Goal: Task Accomplishment & Management: Manage account settings

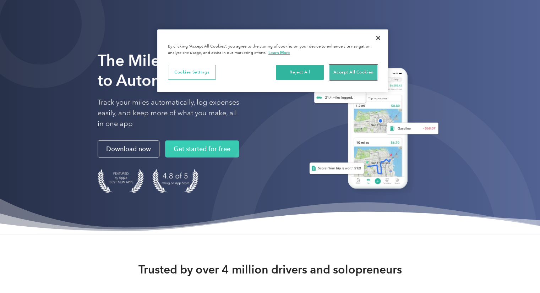
click at [359, 74] on button "Accept All Cookies" at bounding box center [353, 72] width 48 height 15
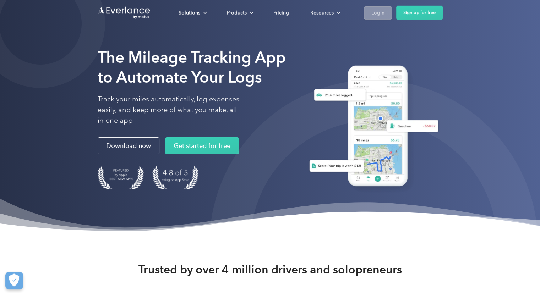
click at [375, 7] on link "Login" at bounding box center [378, 12] width 28 height 13
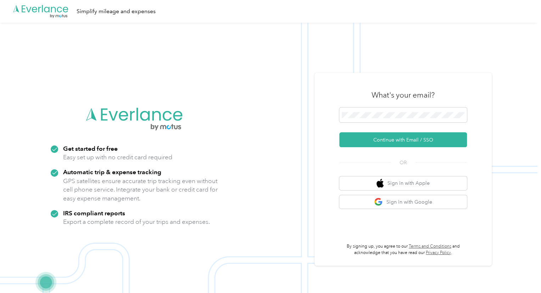
click at [426, 94] on h3 "What's your email?" at bounding box center [403, 95] width 63 height 10
click at [349, 127] on form "Continue with Email / SSO" at bounding box center [403, 127] width 128 height 40
click at [339, 132] on button "Continue with Email / SSO" at bounding box center [403, 139] width 128 height 15
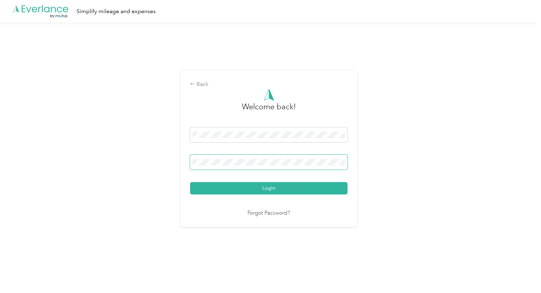
click at [190, 182] on button "Login" at bounding box center [269, 188] width 158 height 12
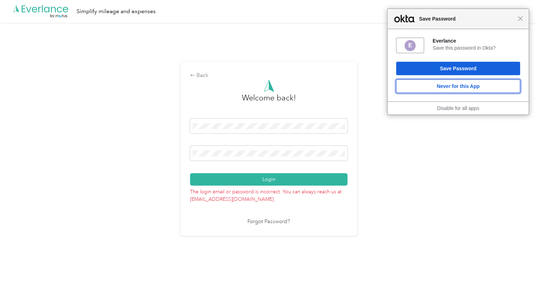
click at [449, 85] on button "Never for this App" at bounding box center [458, 85] width 124 height 13
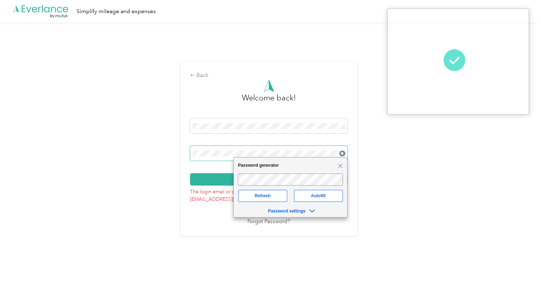
click at [182, 151] on div "Back Welcome back! Login The login email or password is incorrect. You can alwa…" at bounding box center [268, 148] width 177 height 174
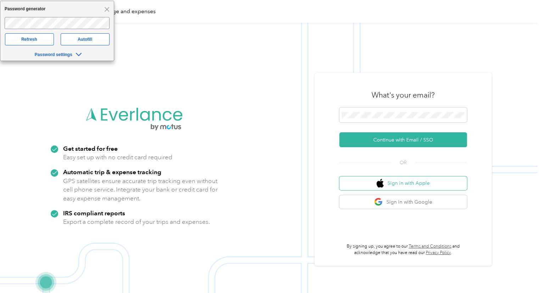
click at [397, 181] on button "Sign in with Apple" at bounding box center [403, 183] width 128 height 14
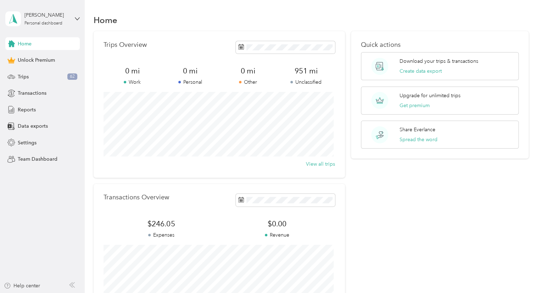
click at [375, 201] on div "Quick actions Download your trips & transactions Create data export Upgrade for…" at bounding box center [440, 173] width 178 height 284
click at [34, 90] on span "Transactions" at bounding box center [32, 92] width 29 height 7
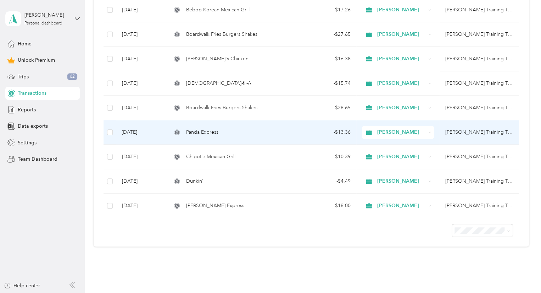
scroll to position [213, 0]
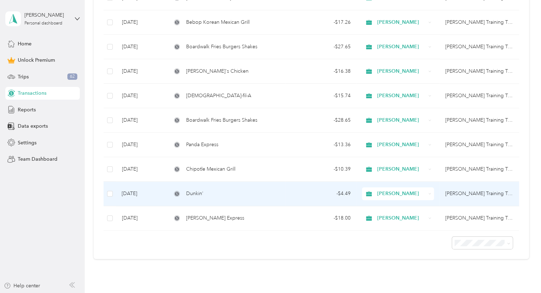
click at [199, 190] on span "Dunkin'" at bounding box center [194, 194] width 17 height 8
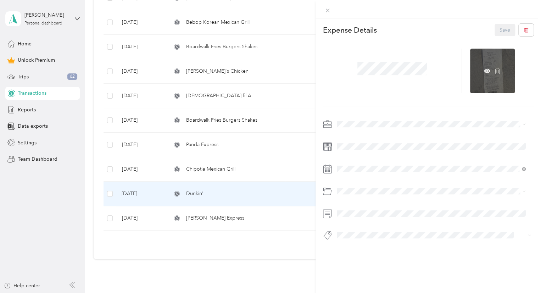
click at [486, 64] on div at bounding box center [492, 71] width 45 height 45
click at [500, 62] on div at bounding box center [492, 71] width 45 height 45
click at [484, 70] on icon at bounding box center [487, 71] width 6 height 4
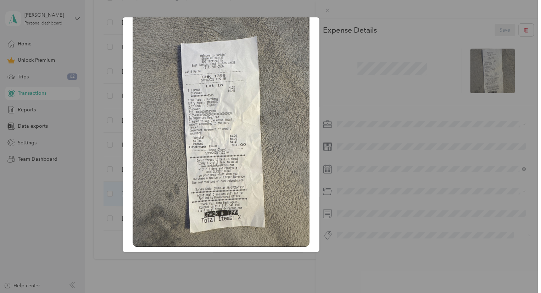
scroll to position [94, 0]
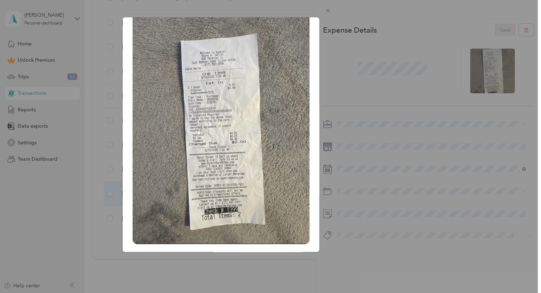
click at [366, 85] on div "Jun_17__2025?X-Amz-Expires=600&X-Amz-Date=20250930T150602Z&X-Amz-Algorithm=AWS4…" at bounding box center [369, 135] width 197 height 237
click at [327, 6] on div at bounding box center [270, 146] width 541 height 293
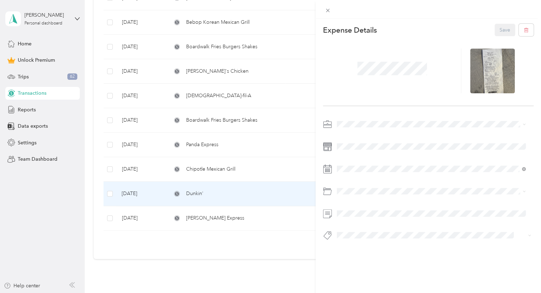
click at [200, 176] on div "This expense cannot be edited because it is either under review, approved, or p…" at bounding box center [270, 146] width 541 height 293
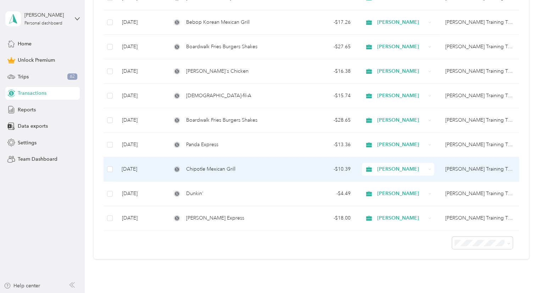
click at [193, 163] on td "Chipotle Mexican Grill" at bounding box center [225, 169] width 119 height 24
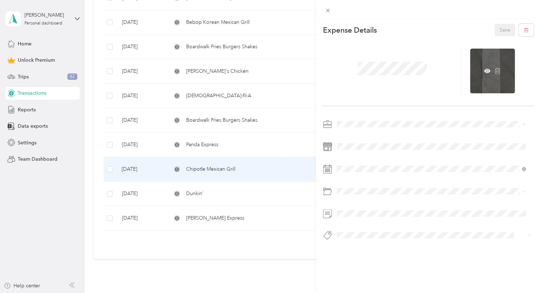
click at [479, 65] on div at bounding box center [492, 71] width 45 height 45
click at [484, 68] on icon at bounding box center [487, 71] width 6 height 6
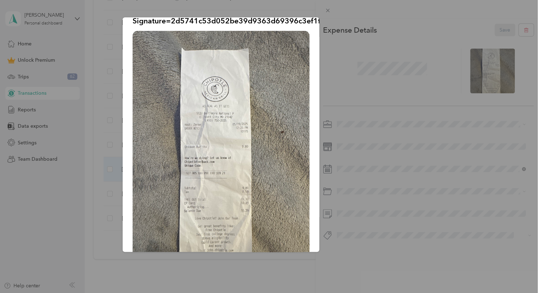
scroll to position [94, 0]
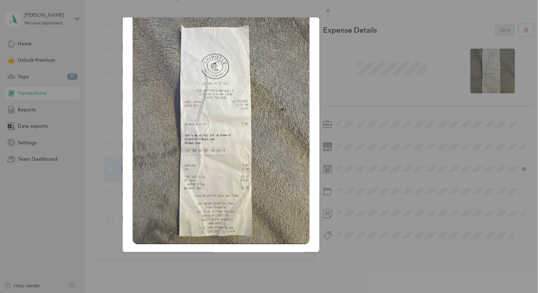
click at [381, 93] on div "Jun_17__2025?X-Amz-Expires=600&X-Amz-Date=20250930T150713Z&X-Amz-Algorithm=AWS4…" at bounding box center [369, 135] width 197 height 237
click at [331, 10] on div at bounding box center [270, 146] width 541 height 293
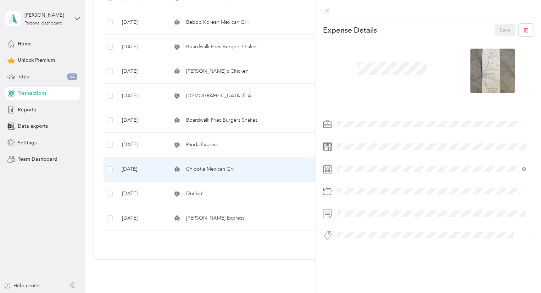
click at [327, 10] on div "Jun_17__2025?X-Amz-Expires=600&X-Amz-Date=20250930T150713Z&X-Amz-Algorithm=AWS4…" at bounding box center [369, 118] width 197 height 237
click at [204, 146] on div "This expense cannot be edited because it is either under review, approved, or p…" at bounding box center [270, 146] width 541 height 293
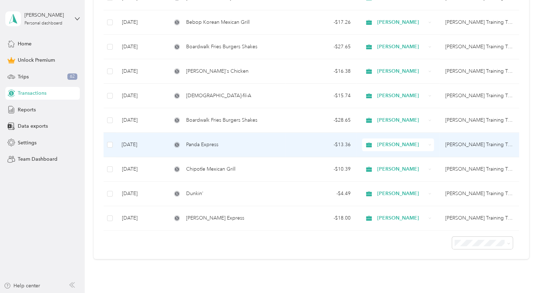
click at [209, 149] on td "Panda Express" at bounding box center [225, 145] width 119 height 24
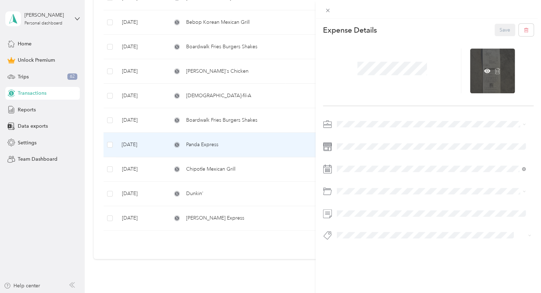
click at [487, 70] on div at bounding box center [492, 71] width 45 height 45
click at [487, 70] on icon at bounding box center [488, 71] width 2 height 2
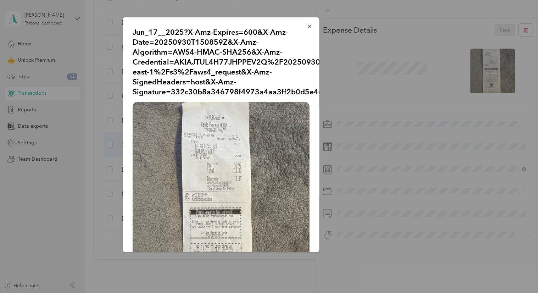
click at [403, 78] on div "Jun_17__2025?X-Amz-Expires=600&X-Amz-Date=20250930T150859Z&X-Amz-Algorithm=AWS4…" at bounding box center [369, 135] width 197 height 237
click at [307, 25] on icon "button" at bounding box center [309, 26] width 5 height 5
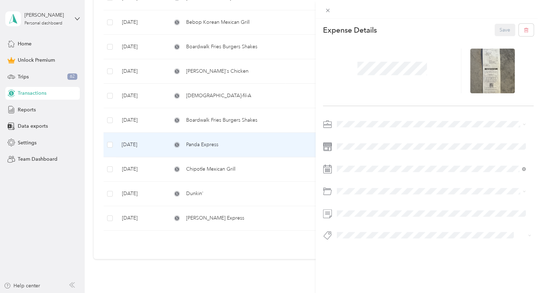
click at [221, 120] on div "This expense cannot be edited because it is either under review, approved, or p…" at bounding box center [270, 146] width 541 height 293
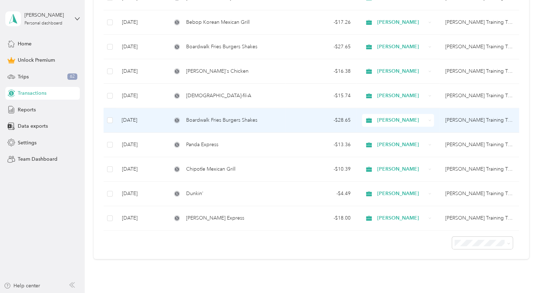
click at [221, 120] on span "Boardwalk Fries Burgers Shakes" at bounding box center [221, 120] width 71 height 8
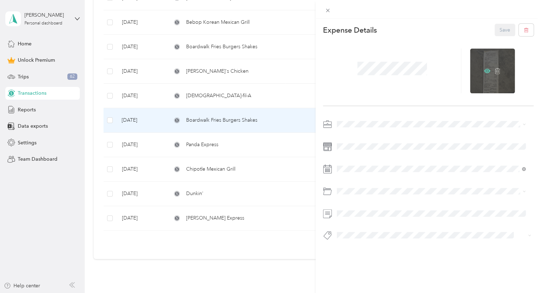
click at [484, 71] on icon at bounding box center [487, 71] width 6 height 4
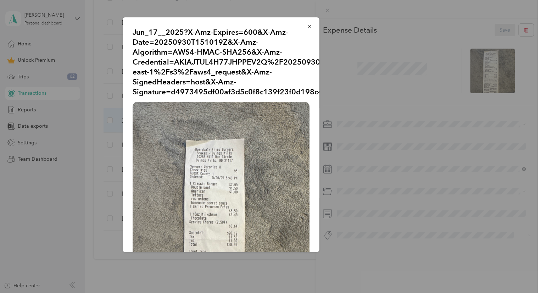
click at [356, 77] on div "Jun_17__2025?X-Amz-Expires=600&X-Amz-Date=20250930T151019Z&X-Amz-Algorithm=AWS4…" at bounding box center [369, 135] width 197 height 237
click at [307, 24] on icon "button" at bounding box center [309, 26] width 5 height 5
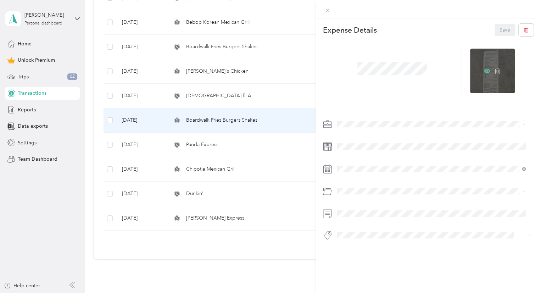
click at [485, 68] on icon at bounding box center [487, 71] width 6 height 6
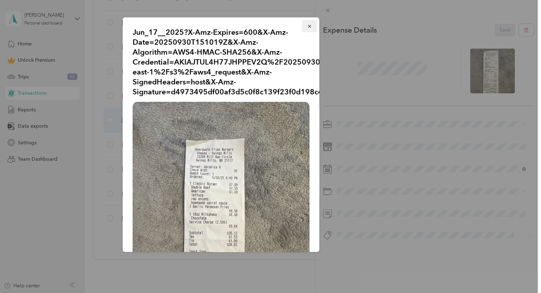
click at [307, 27] on icon "button" at bounding box center [309, 26] width 5 height 5
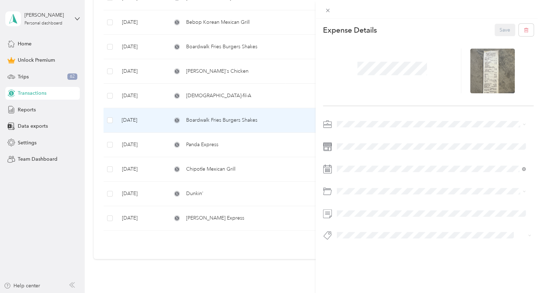
click at [197, 95] on div "This expense cannot be edited because it is either under review, approved, or p…" at bounding box center [270, 146] width 541 height 293
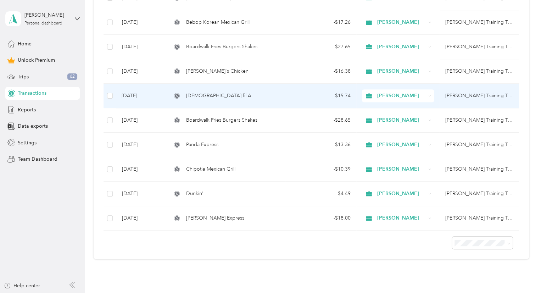
click at [198, 95] on span "[DEMOGRAPHIC_DATA]-fil-A" at bounding box center [218, 96] width 65 height 8
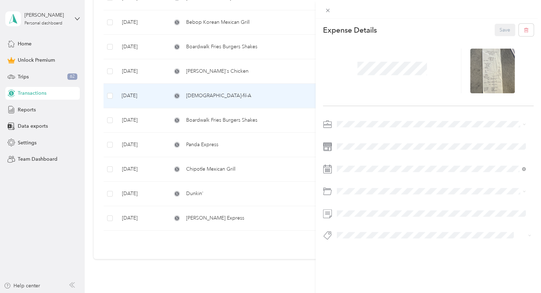
click at [207, 72] on div "This expense cannot be edited because it is either under review, approved, or p…" at bounding box center [270, 146] width 541 height 293
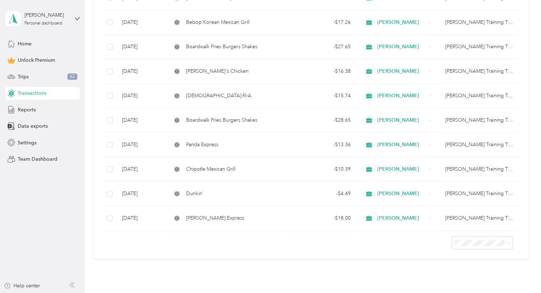
click at [207, 72] on span "[PERSON_NAME]'s Chicken" at bounding box center [217, 71] width 62 height 8
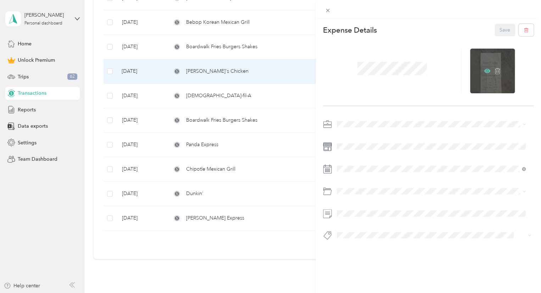
click at [487, 70] on icon at bounding box center [488, 71] width 2 height 2
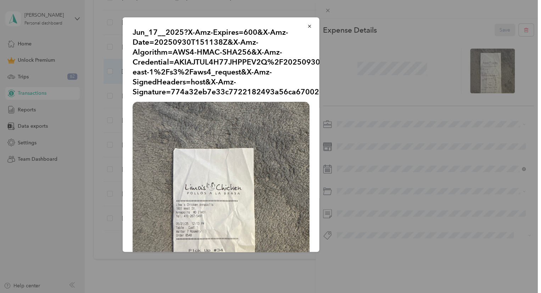
scroll to position [71, 0]
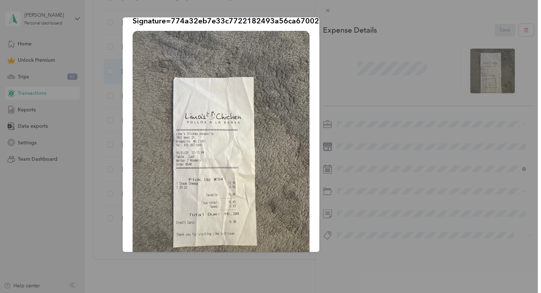
click at [329, 51] on div "Jun_17__2025?X-Amz-Expires=600&X-Amz-Date=20250930T151138Z&X-Amz-Algorithm=AWS4…" at bounding box center [369, 135] width 197 height 237
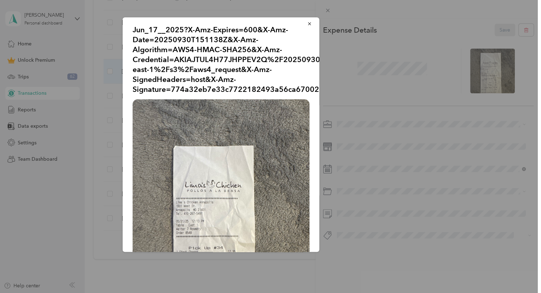
scroll to position [0, 0]
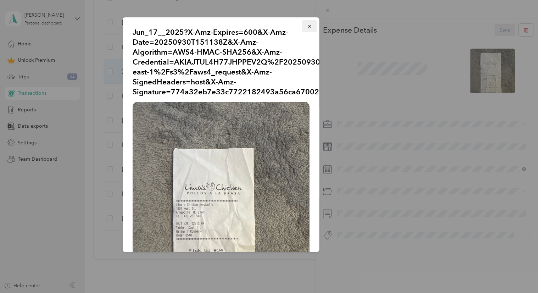
click at [307, 28] on icon "button" at bounding box center [309, 26] width 5 height 5
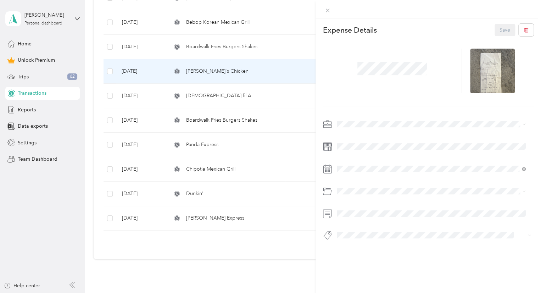
click at [209, 100] on div "This expense cannot be edited because it is either under review, approved, or p…" at bounding box center [270, 146] width 541 height 293
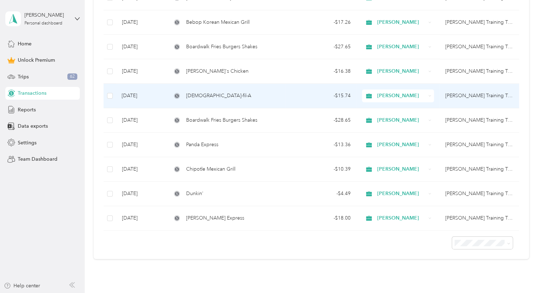
click at [198, 90] on td "[DEMOGRAPHIC_DATA]-fil-A" at bounding box center [225, 96] width 119 height 24
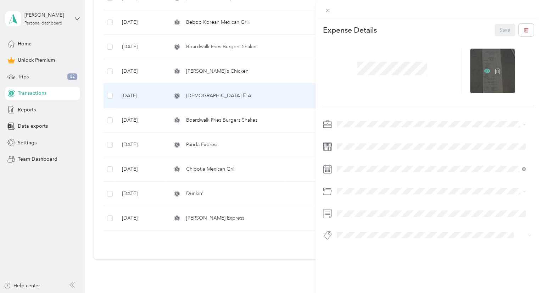
click at [485, 68] on icon at bounding box center [487, 71] width 6 height 6
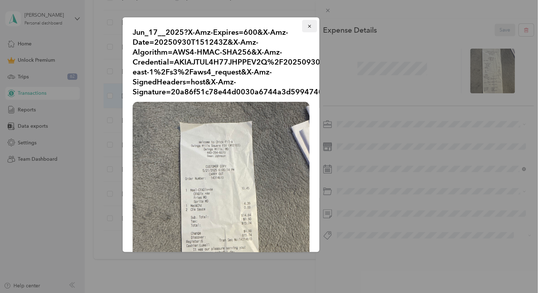
click at [302, 24] on button "button" at bounding box center [309, 26] width 15 height 12
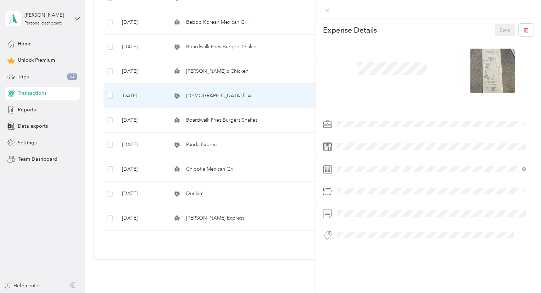
click at [213, 49] on div "This expense cannot be edited because it is either under review, approved, or p…" at bounding box center [270, 146] width 541 height 293
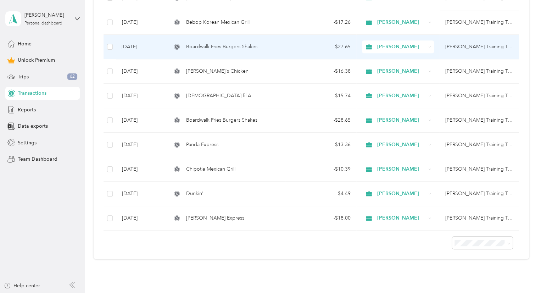
click at [221, 51] on td "Boardwalk Fries Burgers Shakes" at bounding box center [225, 47] width 119 height 24
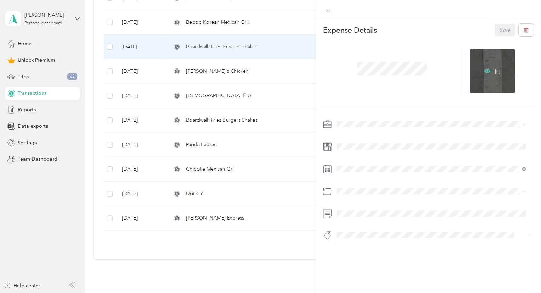
click at [487, 70] on icon at bounding box center [488, 71] width 2 height 2
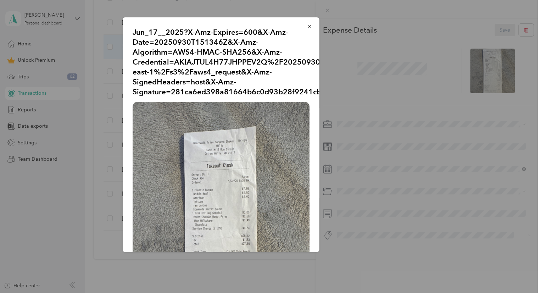
click at [295, 26] on div "Jun_17__2025?X-Amz-Expires=600&X-Amz-Date=20250930T151346Z&X-Amz-Algorithm=AWS4…" at bounding box center [221, 134] width 197 height 234
click at [307, 25] on icon "button" at bounding box center [309, 26] width 5 height 5
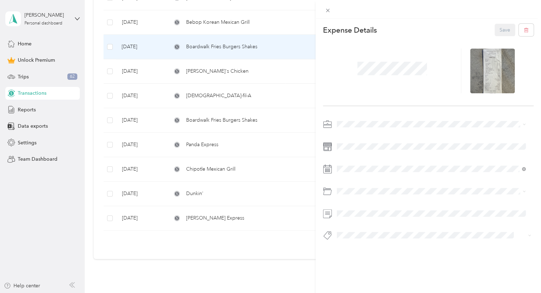
click at [221, 21] on div "This expense cannot be edited because it is either under review, approved, or p…" at bounding box center [270, 146] width 541 height 293
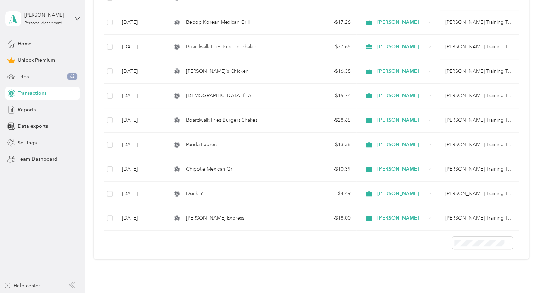
click at [226, 25] on span "Bebop Korean Mexican Grill" at bounding box center [217, 22] width 63 height 8
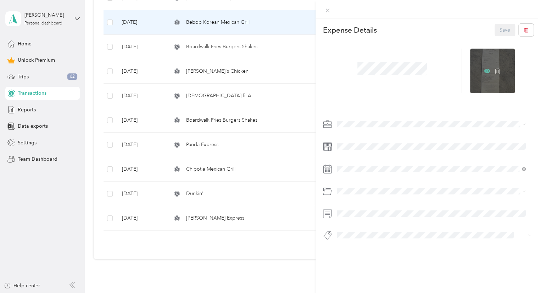
click at [486, 70] on icon at bounding box center [487, 71] width 6 height 4
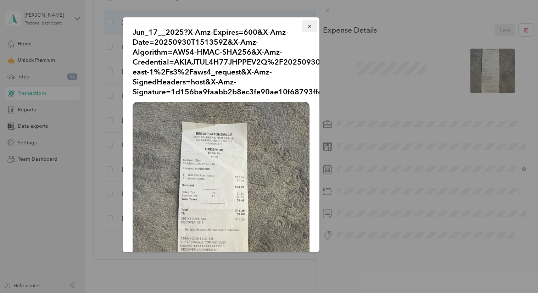
click at [307, 23] on span "button" at bounding box center [309, 26] width 5 height 6
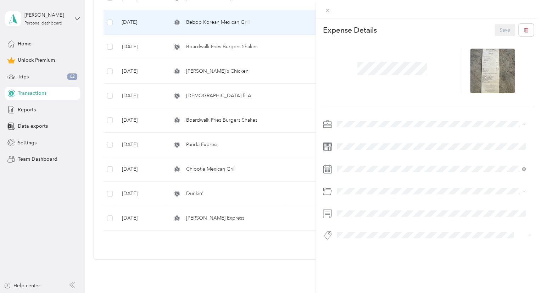
click at [200, 42] on div "This expense cannot be edited because it is either under review, approved, or p…" at bounding box center [270, 146] width 541 height 293
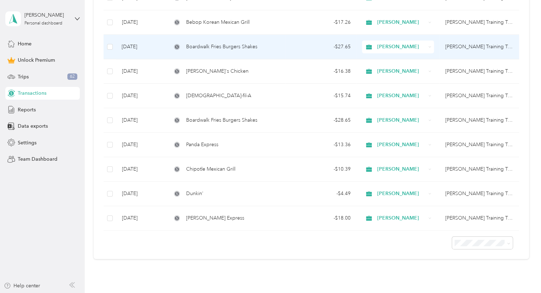
click at [199, 47] on span "Boardwalk Fries Burgers Shakes" at bounding box center [221, 47] width 71 height 8
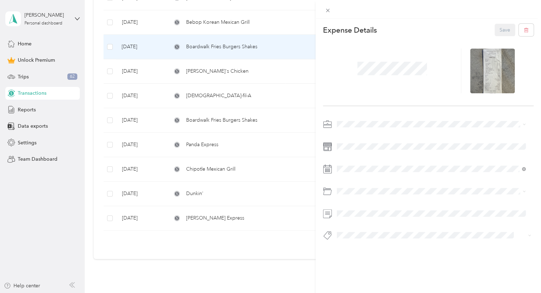
click at [237, 15] on div "This expense cannot be edited because it is either under review, approved, or p…" at bounding box center [270, 146] width 541 height 293
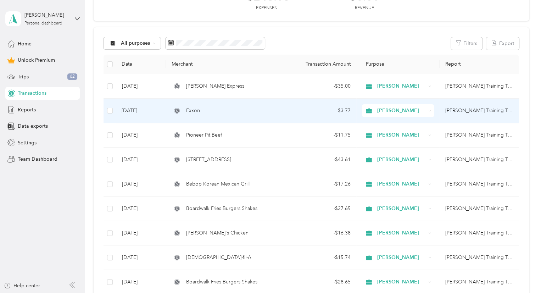
scroll to position [35, 0]
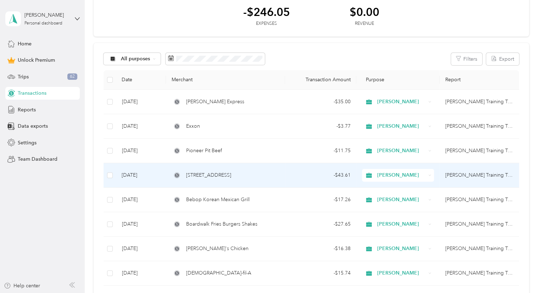
click at [219, 173] on span "[STREET_ADDRESS]" at bounding box center [208, 175] width 45 height 8
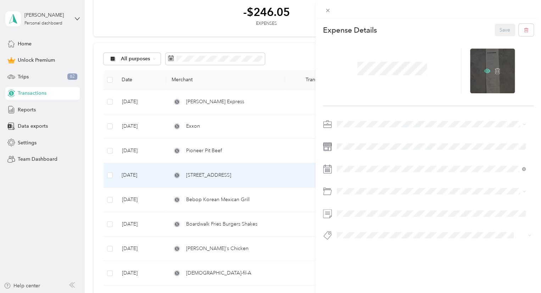
click at [485, 71] on icon at bounding box center [487, 71] width 6 height 4
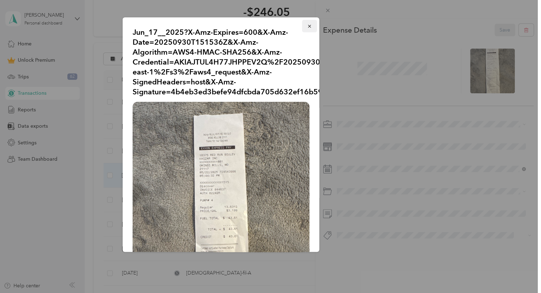
click at [307, 26] on icon "button" at bounding box center [309, 26] width 5 height 5
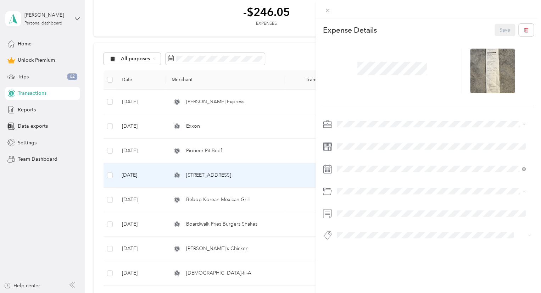
click at [223, 152] on div "This expense cannot be edited because it is either under review, approved, or p…" at bounding box center [270, 146] width 541 height 293
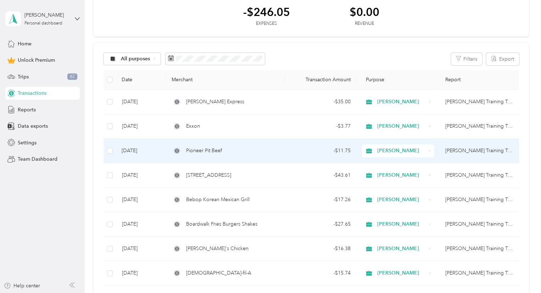
click at [219, 149] on span "Pioneer Pit Beef" at bounding box center [204, 151] width 36 height 8
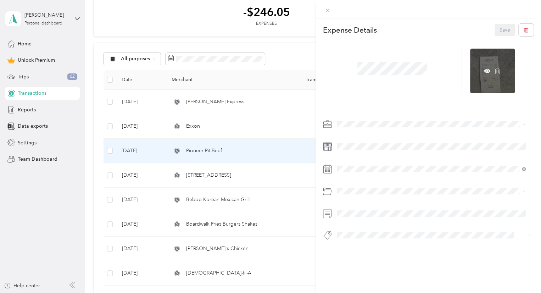
click at [479, 68] on div at bounding box center [492, 71] width 45 height 45
click at [484, 71] on icon at bounding box center [487, 71] width 6 height 4
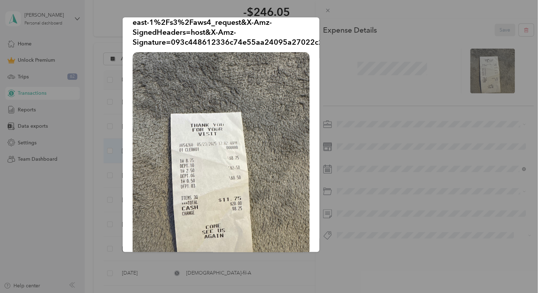
scroll to position [71, 0]
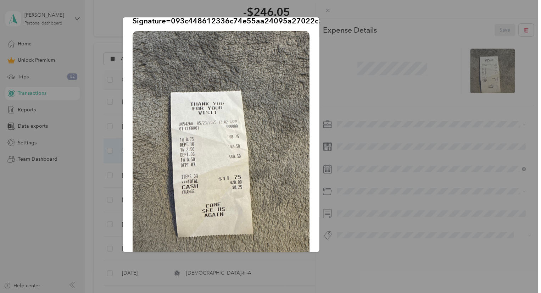
click at [344, 73] on div "Jun_24__2025?X-Amz-Expires=600&X-Amz-Date=20250930T151814Z&X-Amz-Algorithm=AWS4…" at bounding box center [369, 135] width 197 height 237
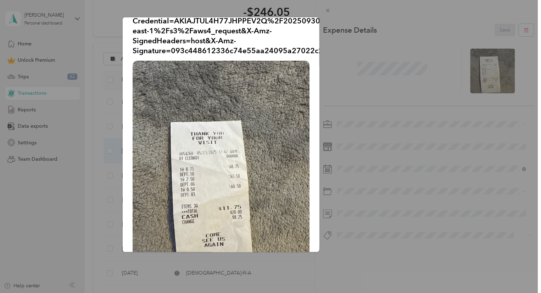
scroll to position [0, 0]
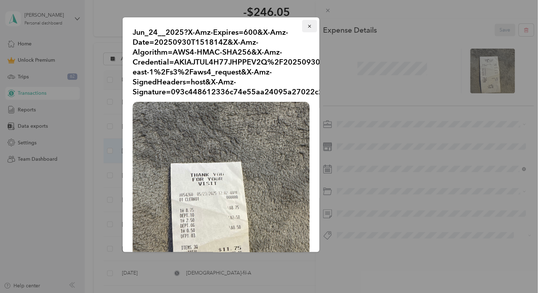
click at [307, 26] on icon "button" at bounding box center [309, 26] width 5 height 5
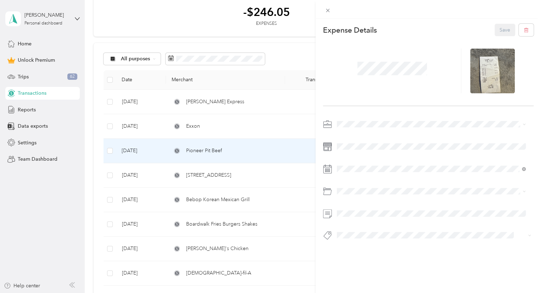
click at [213, 124] on div "This expense cannot be edited because it is either under review, approved, or p…" at bounding box center [270, 146] width 541 height 293
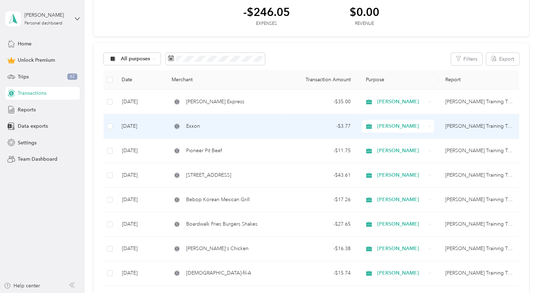
click at [197, 127] on span "Exxon" at bounding box center [193, 126] width 14 height 8
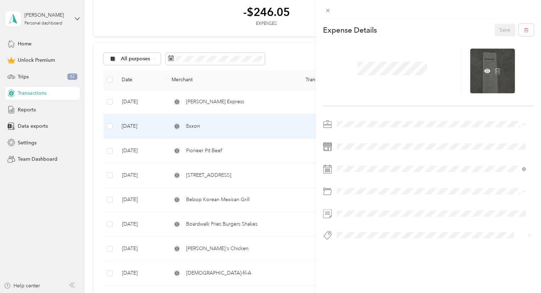
click at [475, 62] on div at bounding box center [492, 71] width 45 height 45
click at [485, 70] on icon at bounding box center [487, 71] width 6 height 4
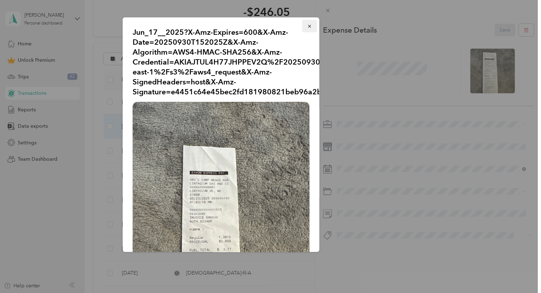
click at [307, 26] on icon "button" at bounding box center [309, 26] width 5 height 5
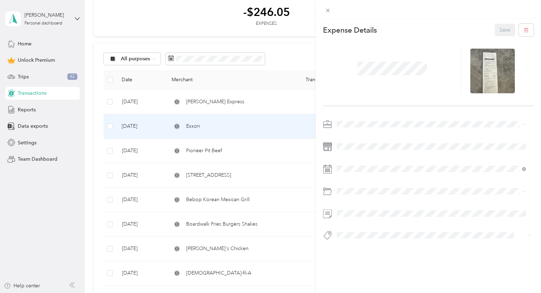
click at [284, 51] on div "This expense cannot be edited because it is either under review, approved, or p…" at bounding box center [270, 146] width 541 height 293
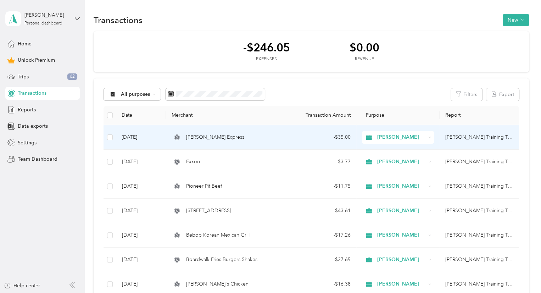
click at [255, 132] on td "[PERSON_NAME] Express" at bounding box center [225, 137] width 119 height 24
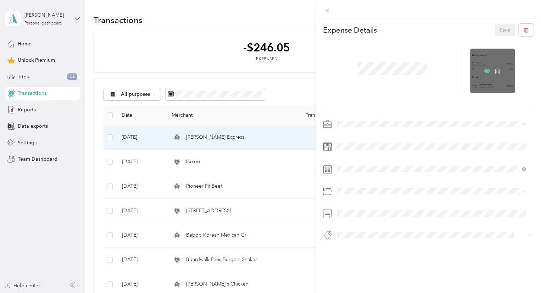
click at [484, 70] on icon at bounding box center [487, 71] width 6 height 4
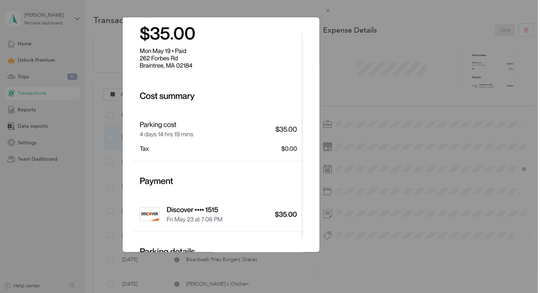
scroll to position [131, 0]
click at [376, 21] on div "Jun_23__2025?X-Amz-Expires=600&X-Amz-Date=20250930T152202Z&X-Amz-Algorithm=AWS4…" at bounding box center [369, 135] width 197 height 237
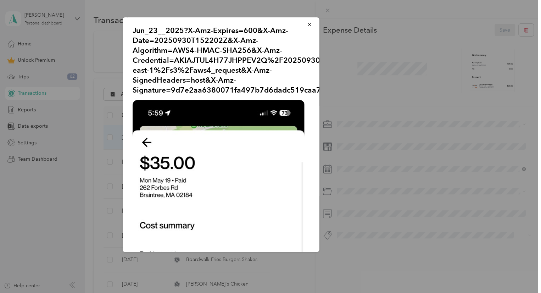
scroll to position [0, 0]
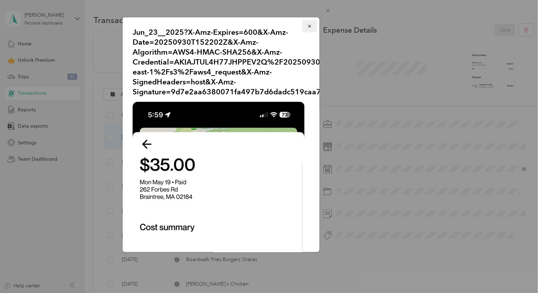
click at [307, 27] on icon "button" at bounding box center [309, 26] width 5 height 5
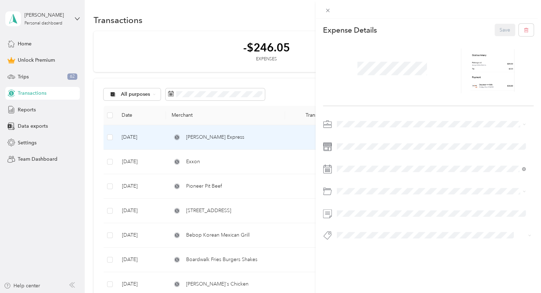
drag, startPoint x: 228, startPoint y: 59, endPoint x: 501, endPoint y: 16, distance: 275.7
click at [230, 59] on div "This expense cannot be edited because it is either under review, approved, or p…" at bounding box center [270, 146] width 541 height 293
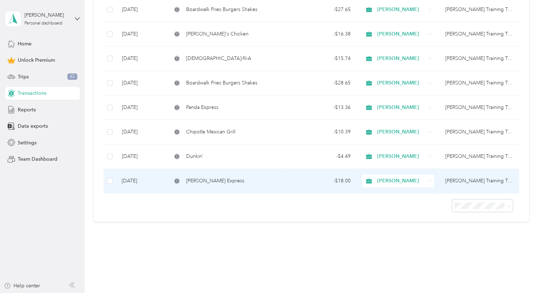
scroll to position [251, 0]
click at [286, 177] on td "- $18.00" at bounding box center [320, 180] width 71 height 24
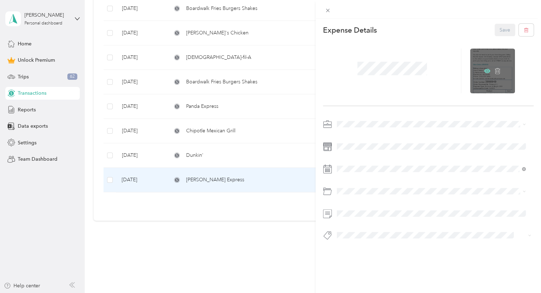
click at [484, 69] on icon at bounding box center [487, 71] width 6 height 4
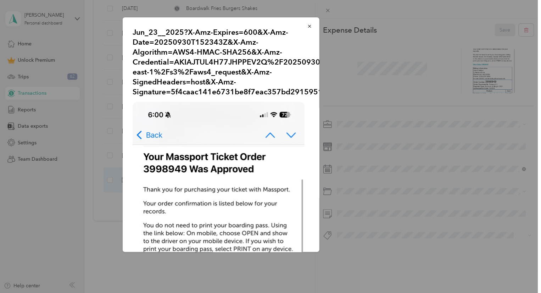
drag, startPoint x: 249, startPoint y: 125, endPoint x: 237, endPoint y: 107, distance: 21.6
click at [237, 107] on img at bounding box center [219, 288] width 172 height 372
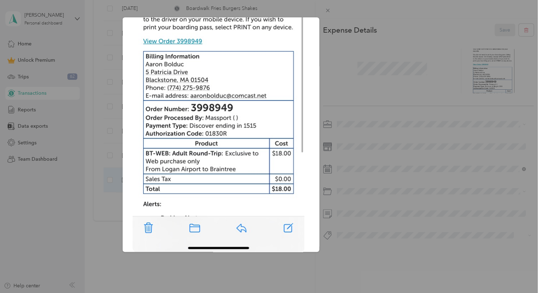
scroll to position [237, 0]
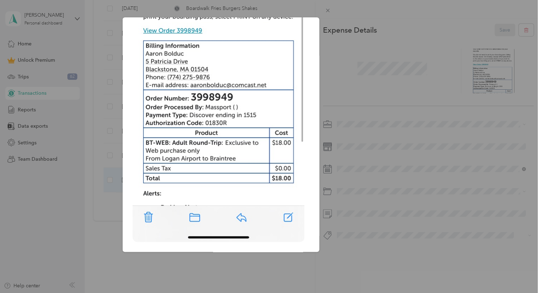
click at [333, 81] on div "Jun_23__2025?X-Amz-Expires=600&X-Amz-Date=20250930T152343Z&X-Amz-Algorithm=AWS4…" at bounding box center [369, 135] width 197 height 237
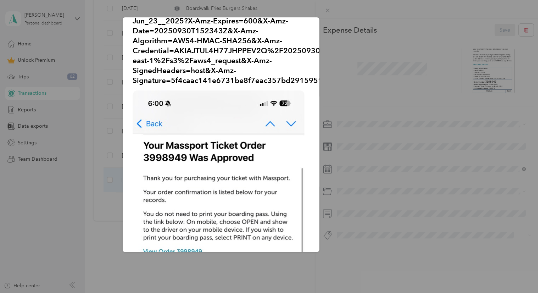
scroll to position [0, 0]
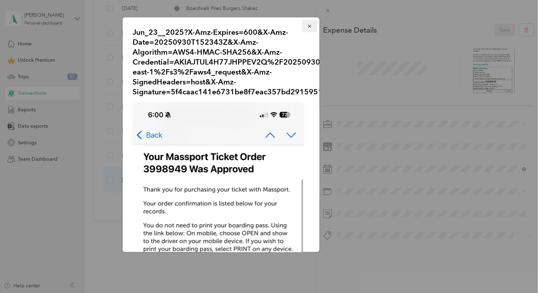
click at [307, 26] on icon "button" at bounding box center [309, 26] width 5 height 5
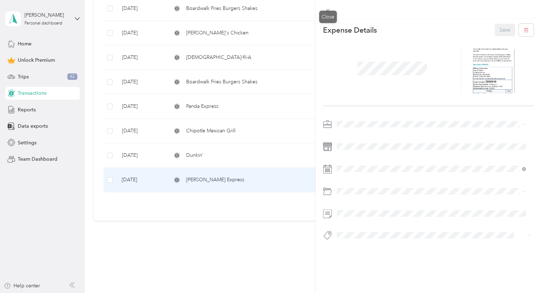
click at [328, 8] on icon at bounding box center [328, 10] width 6 height 6
